Goal: Find specific page/section: Find specific page/section

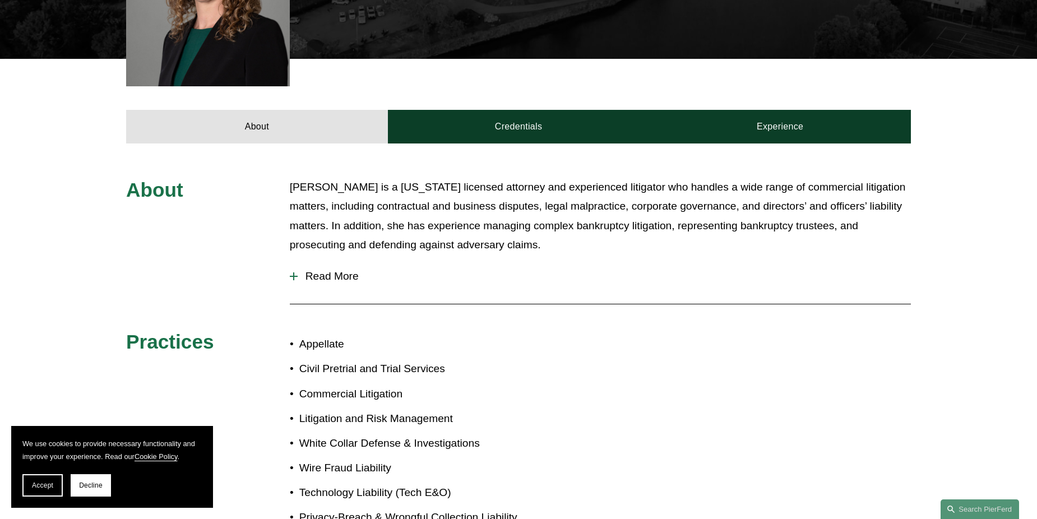
scroll to position [389, 0]
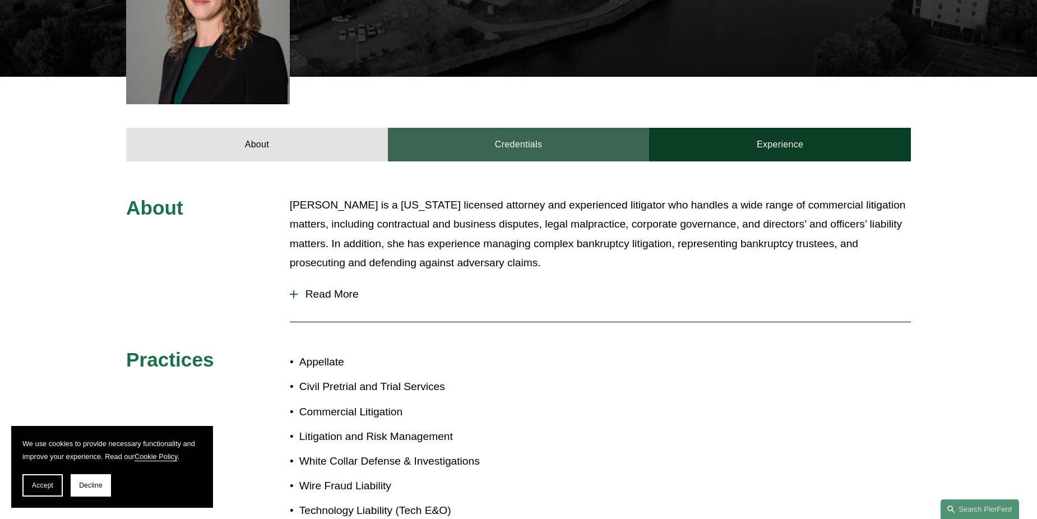
click at [536, 128] on link "Credentials" at bounding box center [519, 145] width 262 height 34
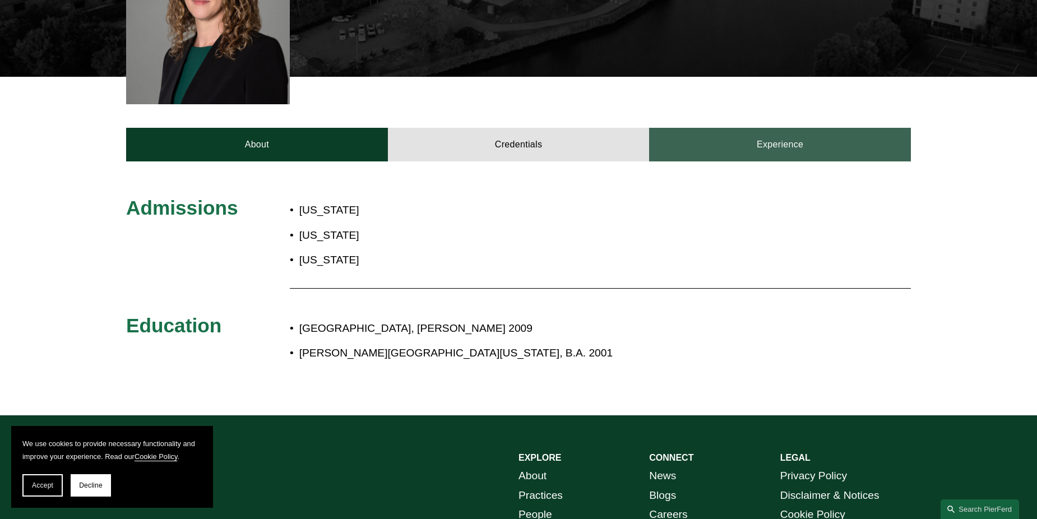
click at [774, 128] on link "Experience" at bounding box center [780, 145] width 262 height 34
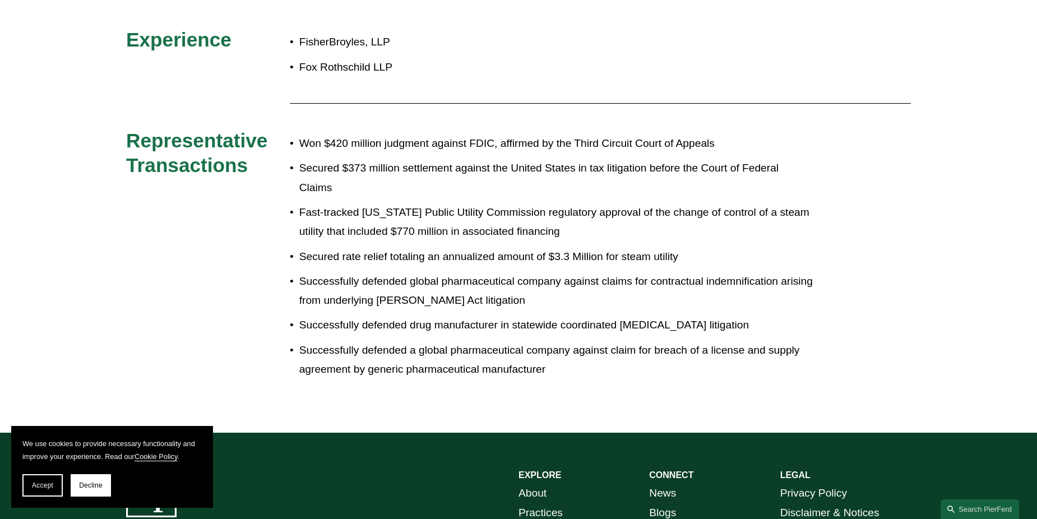
scroll to position [221, 0]
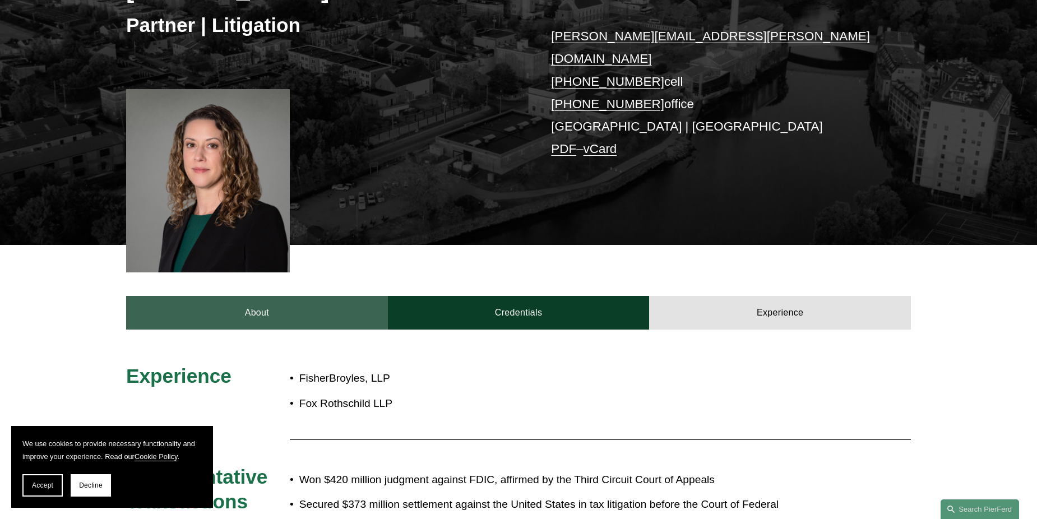
click at [322, 309] on link "About" at bounding box center [257, 313] width 262 height 34
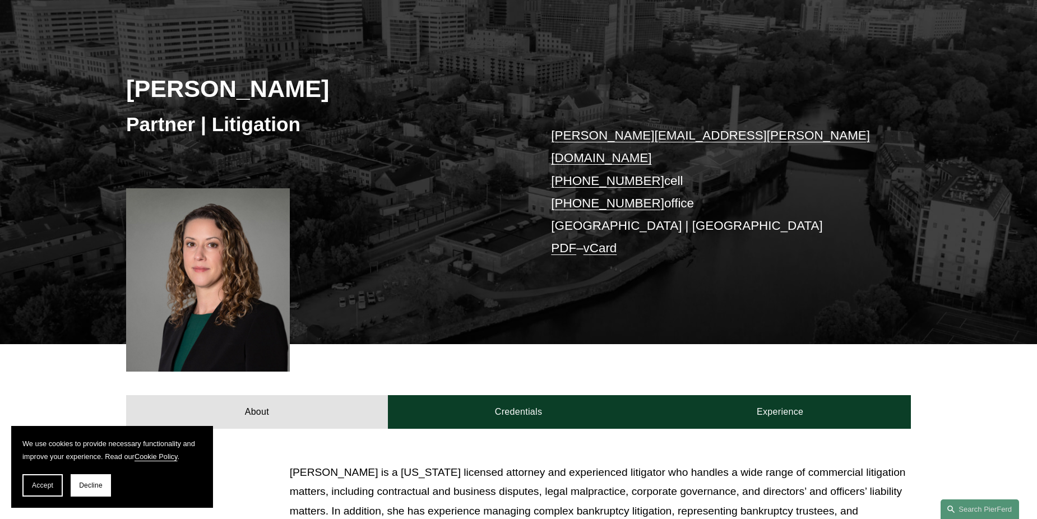
scroll to position [0, 0]
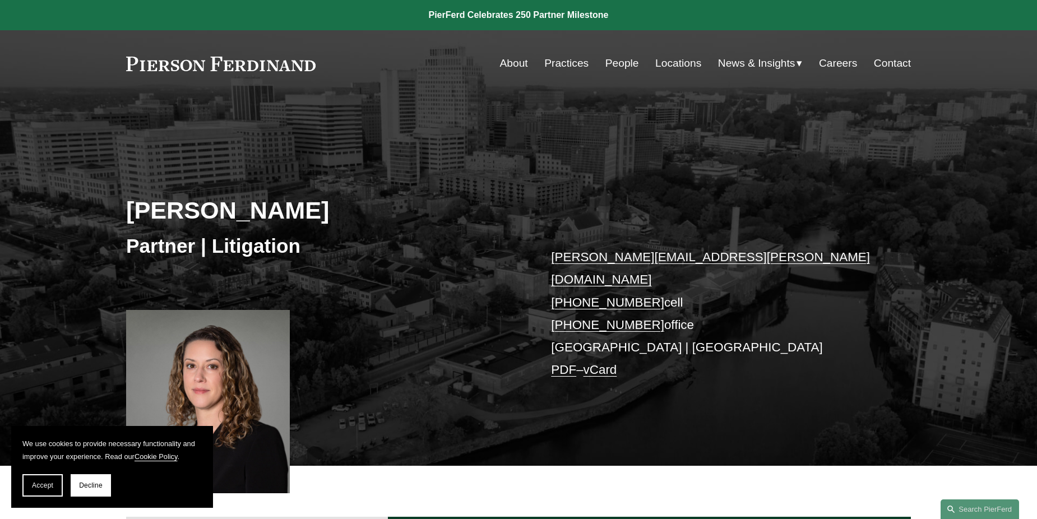
click at [678, 67] on link "Locations" at bounding box center [678, 63] width 46 height 21
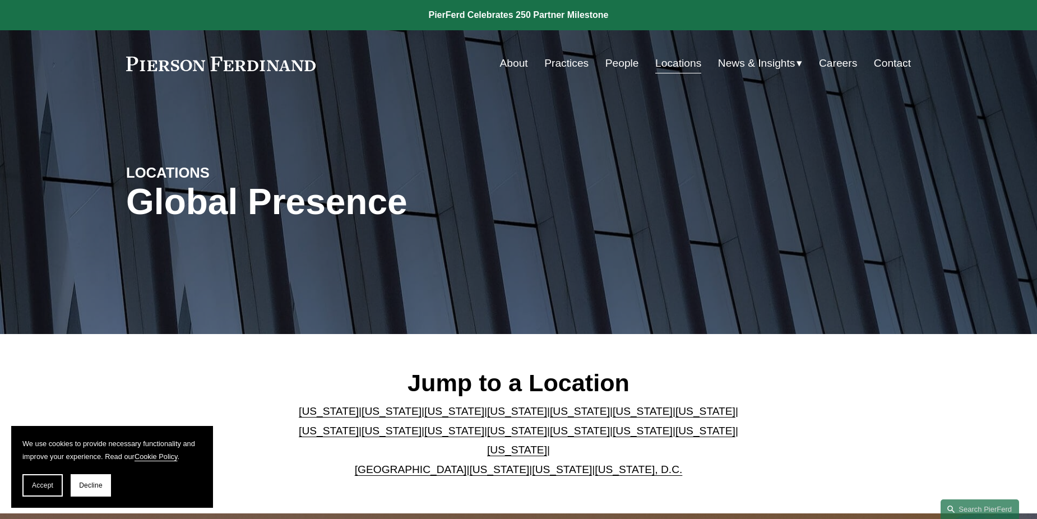
click at [675, 434] on link "[US_STATE]" at bounding box center [705, 431] width 60 height 12
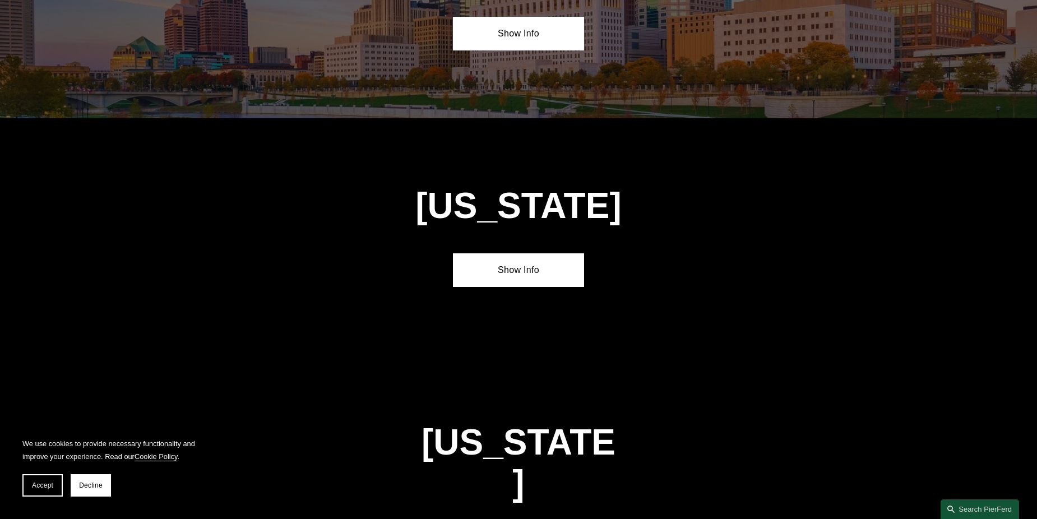
scroll to position [3575, 0]
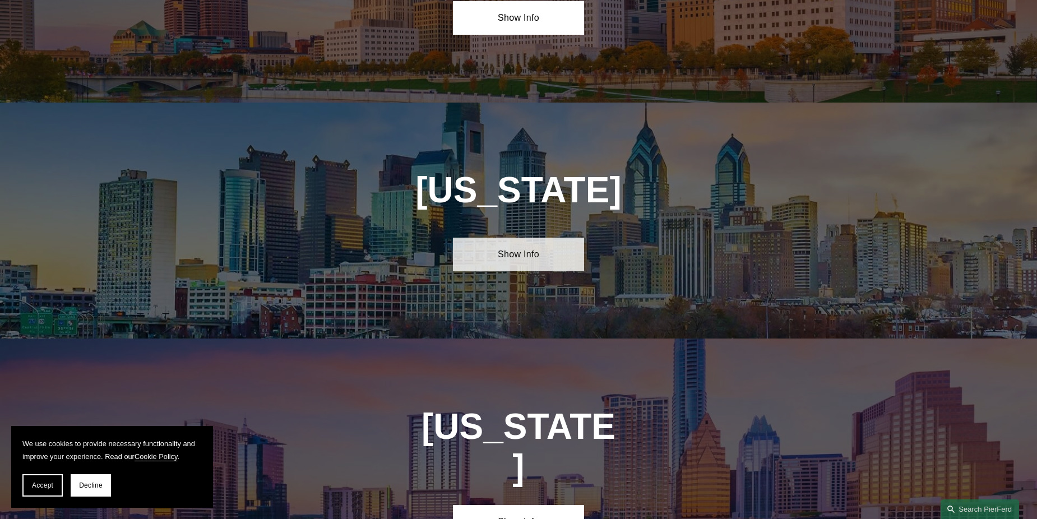
click at [504, 238] on link "Show Info" at bounding box center [518, 255] width 131 height 34
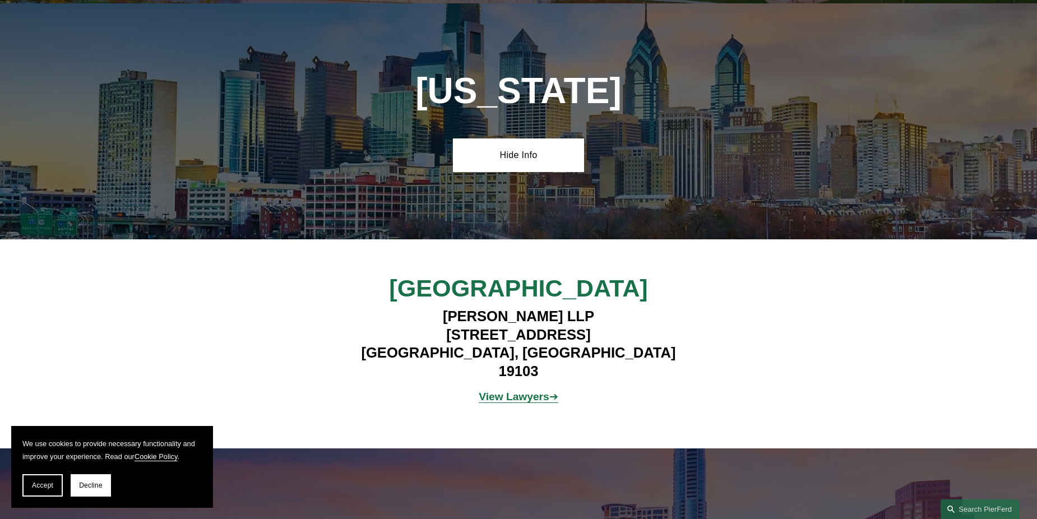
scroll to position [3687, 0]
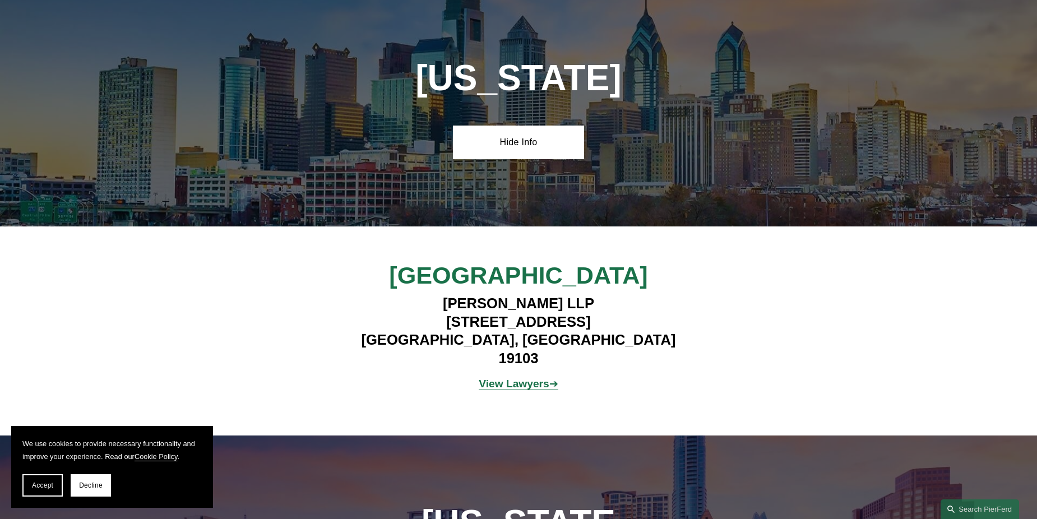
click at [521, 378] on strong "View Lawyers" at bounding box center [514, 384] width 71 height 12
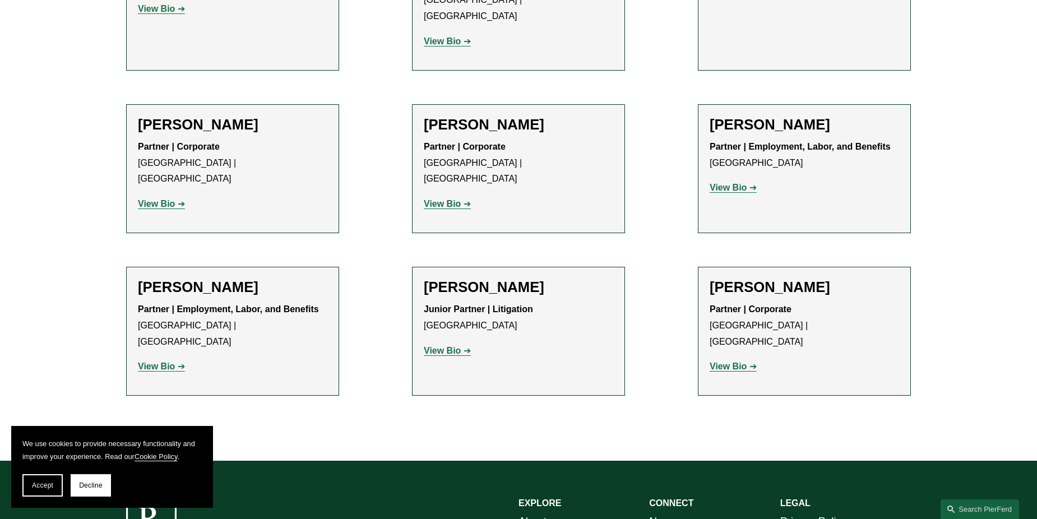
scroll to position [1793, 0]
